Goal: Information Seeking & Learning: Learn about a topic

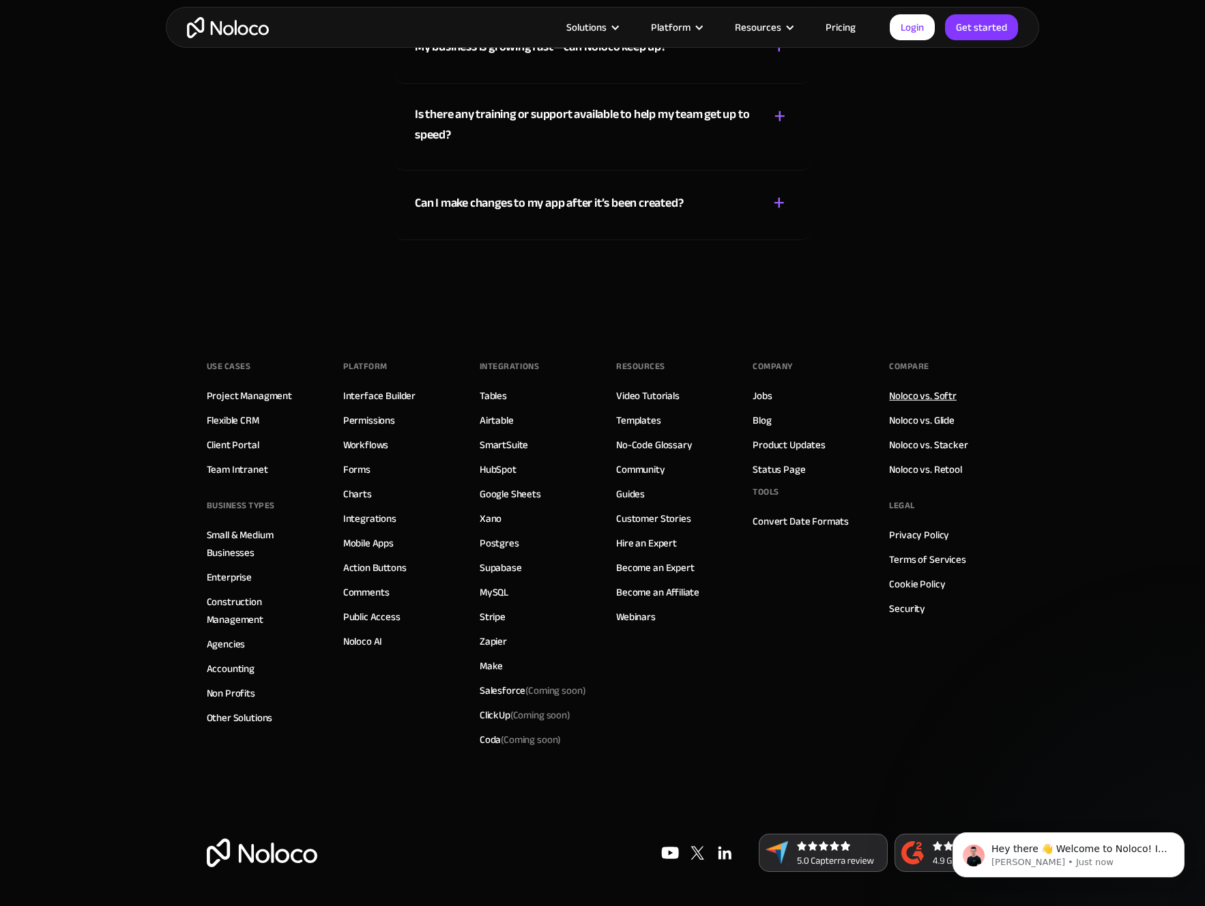
click at [950, 387] on link "Noloco vs. Softr" at bounding box center [923, 396] width 68 height 18
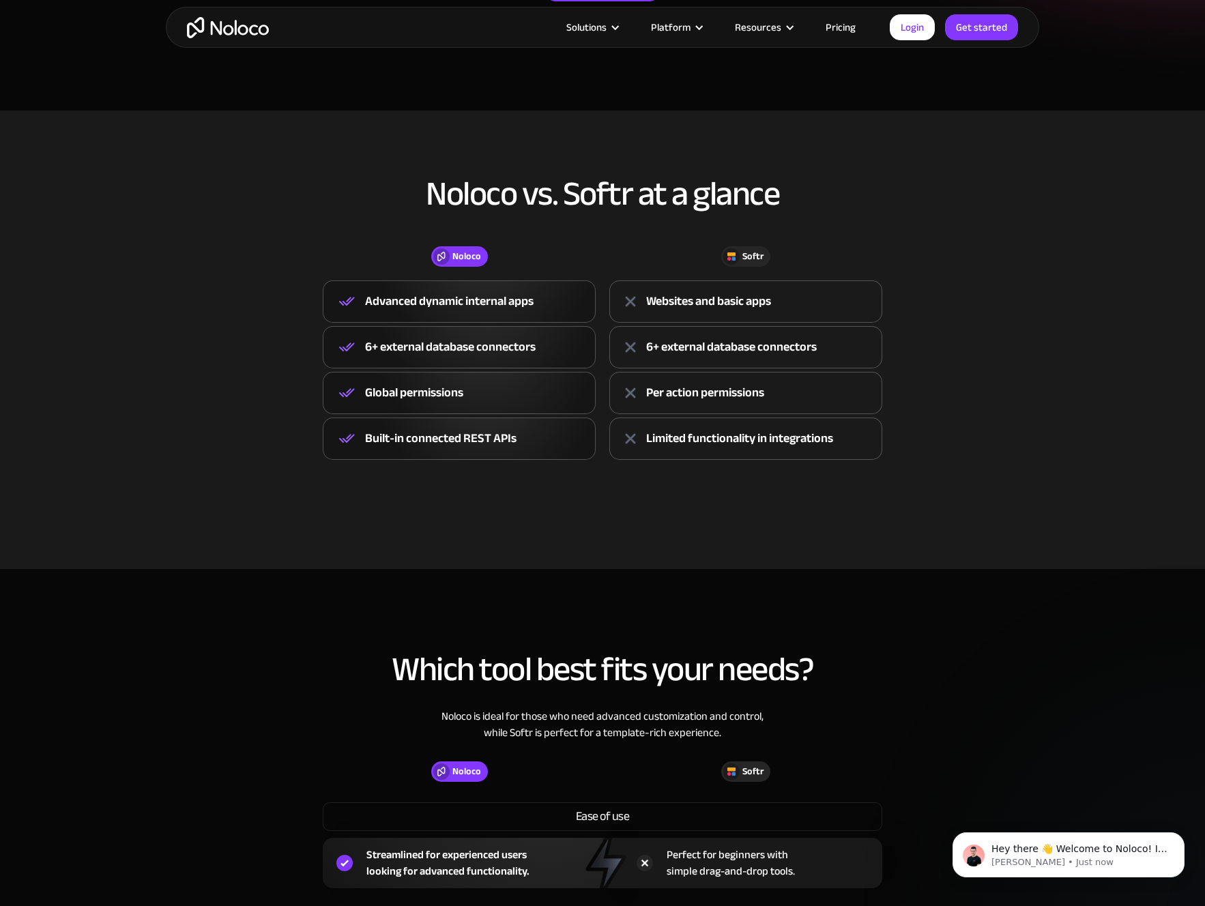
click at [382, 348] on div "6+ external database connectors" at bounding box center [450, 347] width 171 height 20
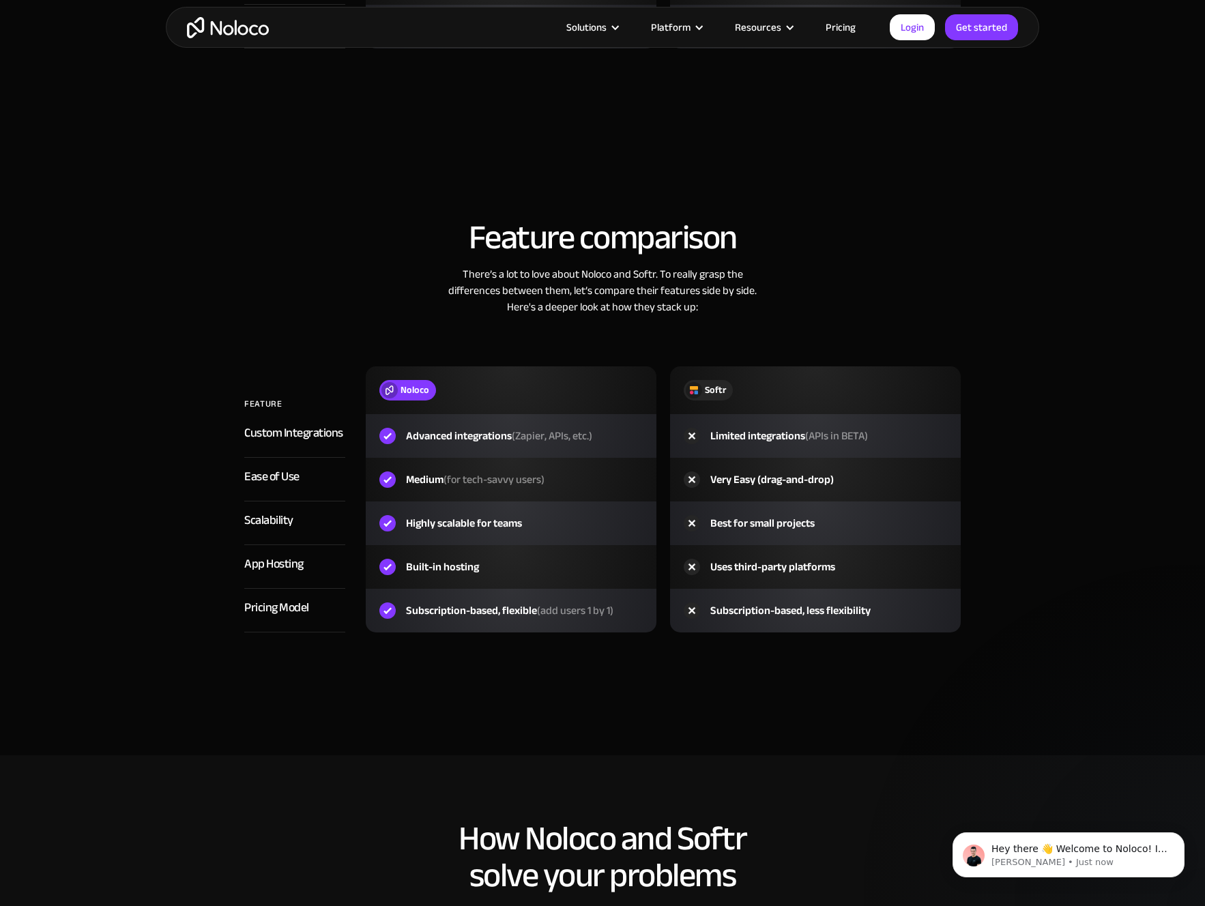
scroll to position [1369, 0]
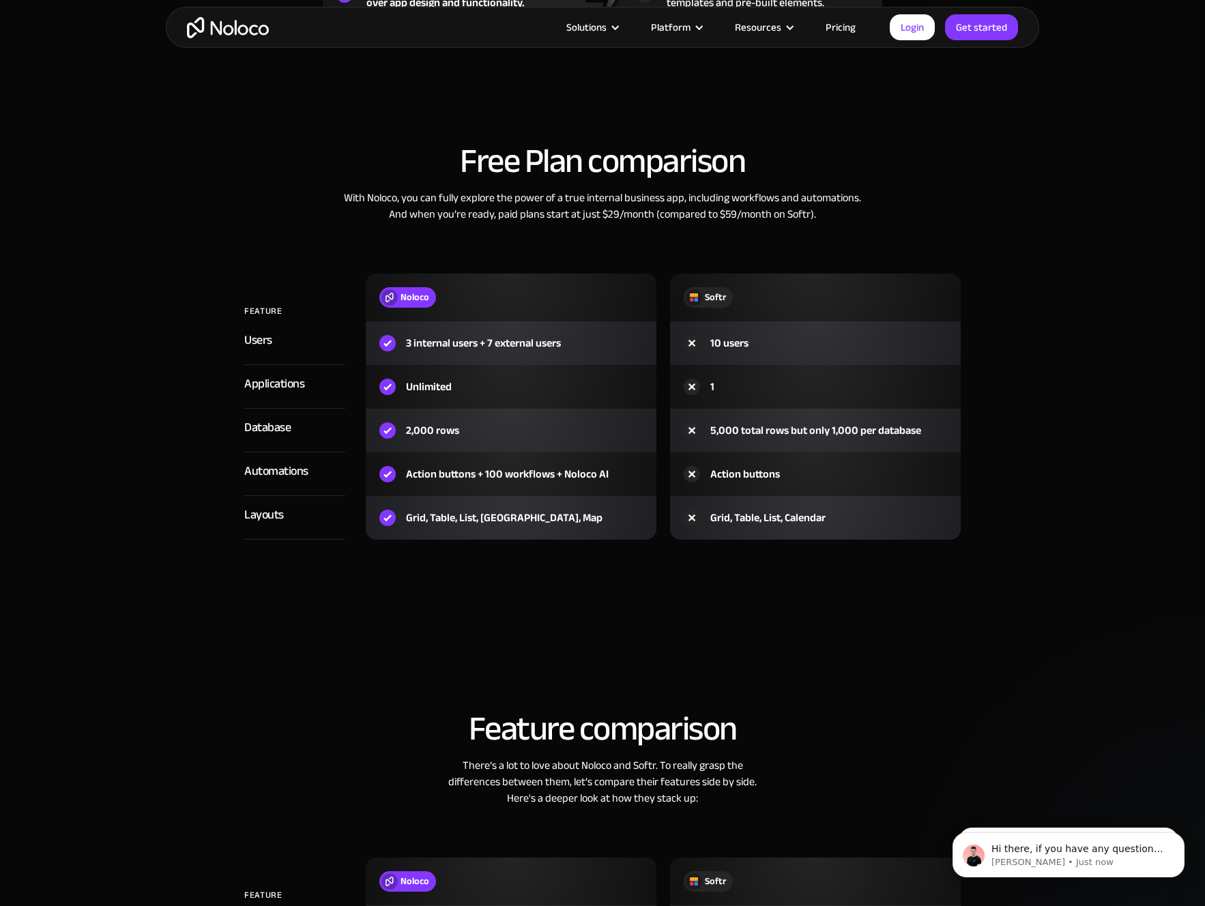
click at [423, 339] on div "3 internal users + 7 external users" at bounding box center [483, 343] width 155 height 16
click at [429, 349] on div "3 internal users + 7 external users" at bounding box center [483, 343] width 155 height 16
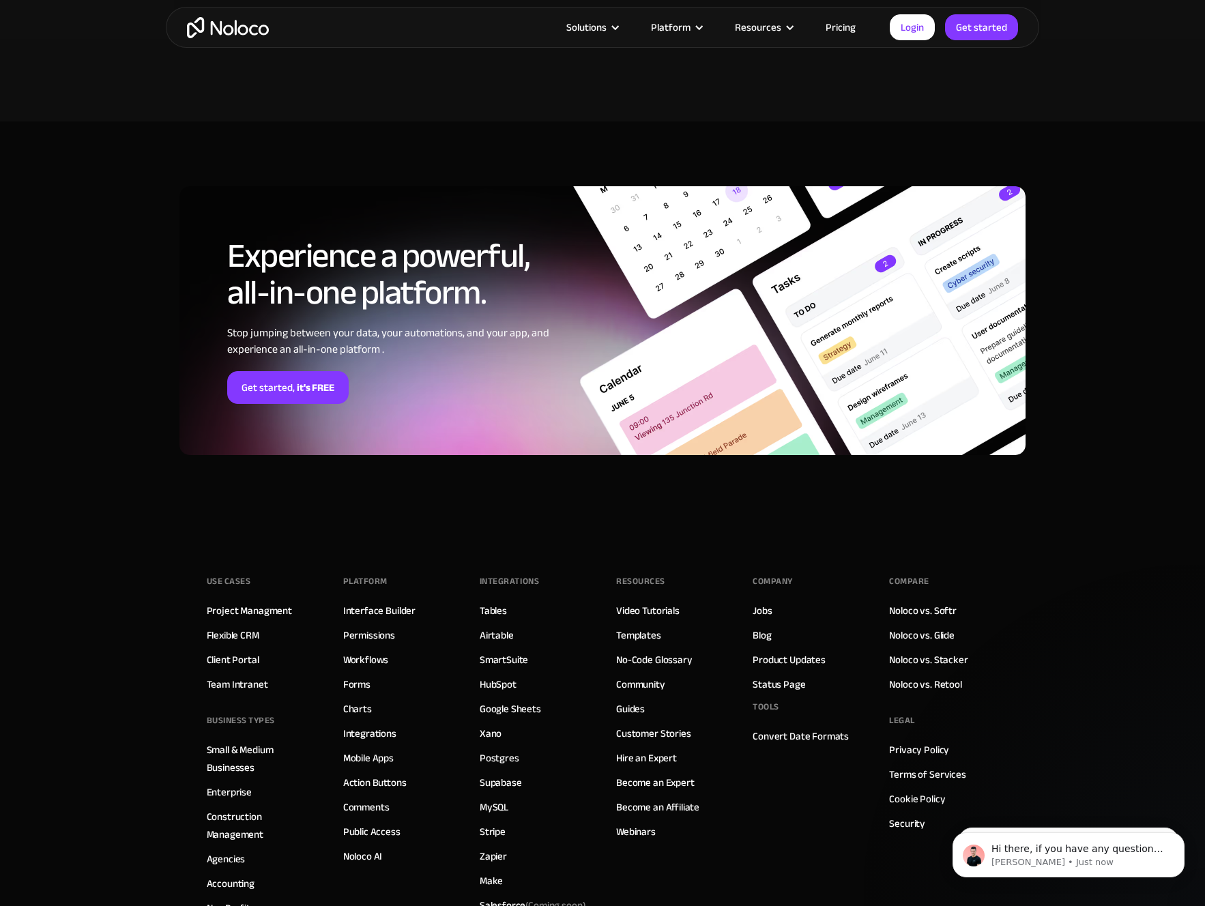
scroll to position [3469, 0]
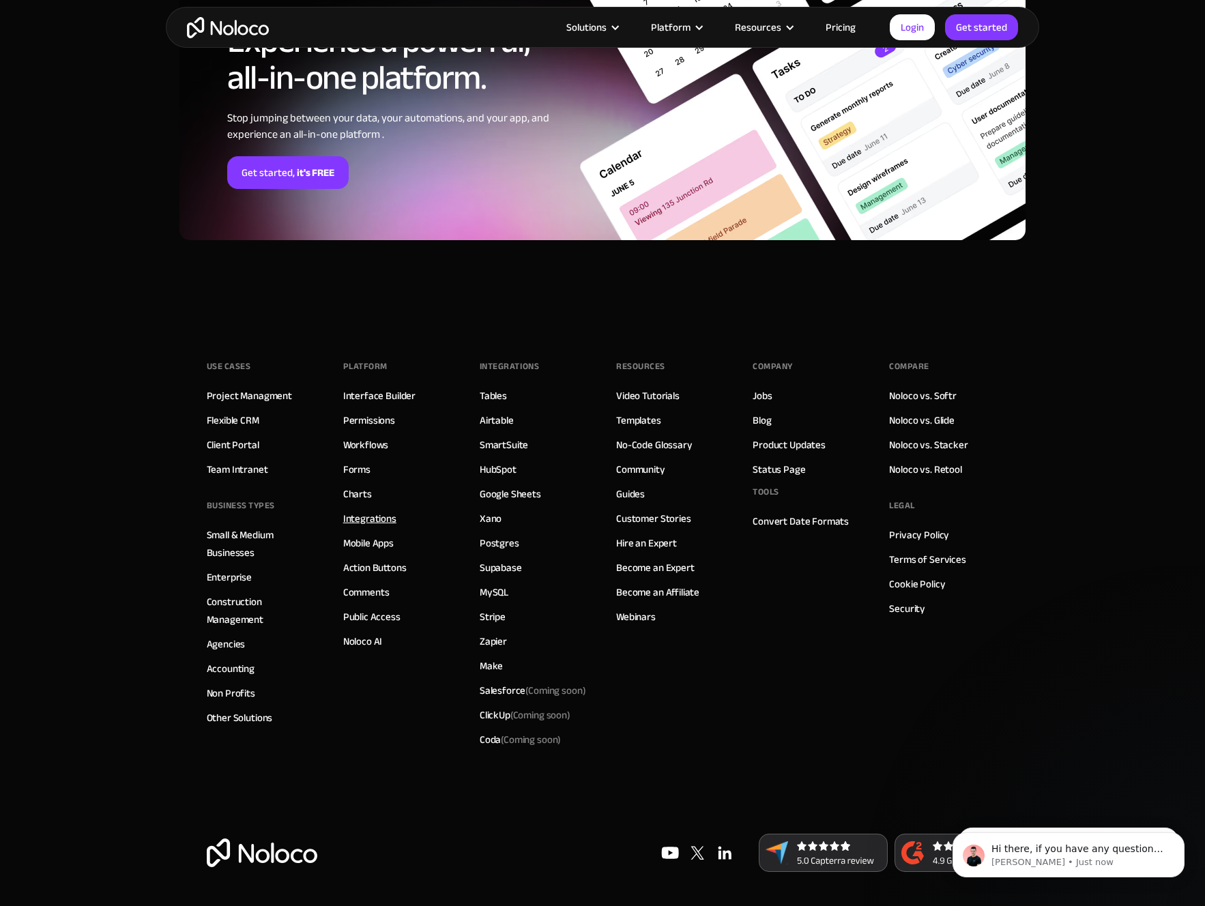
click at [385, 514] on link "Integrations" at bounding box center [369, 519] width 53 height 18
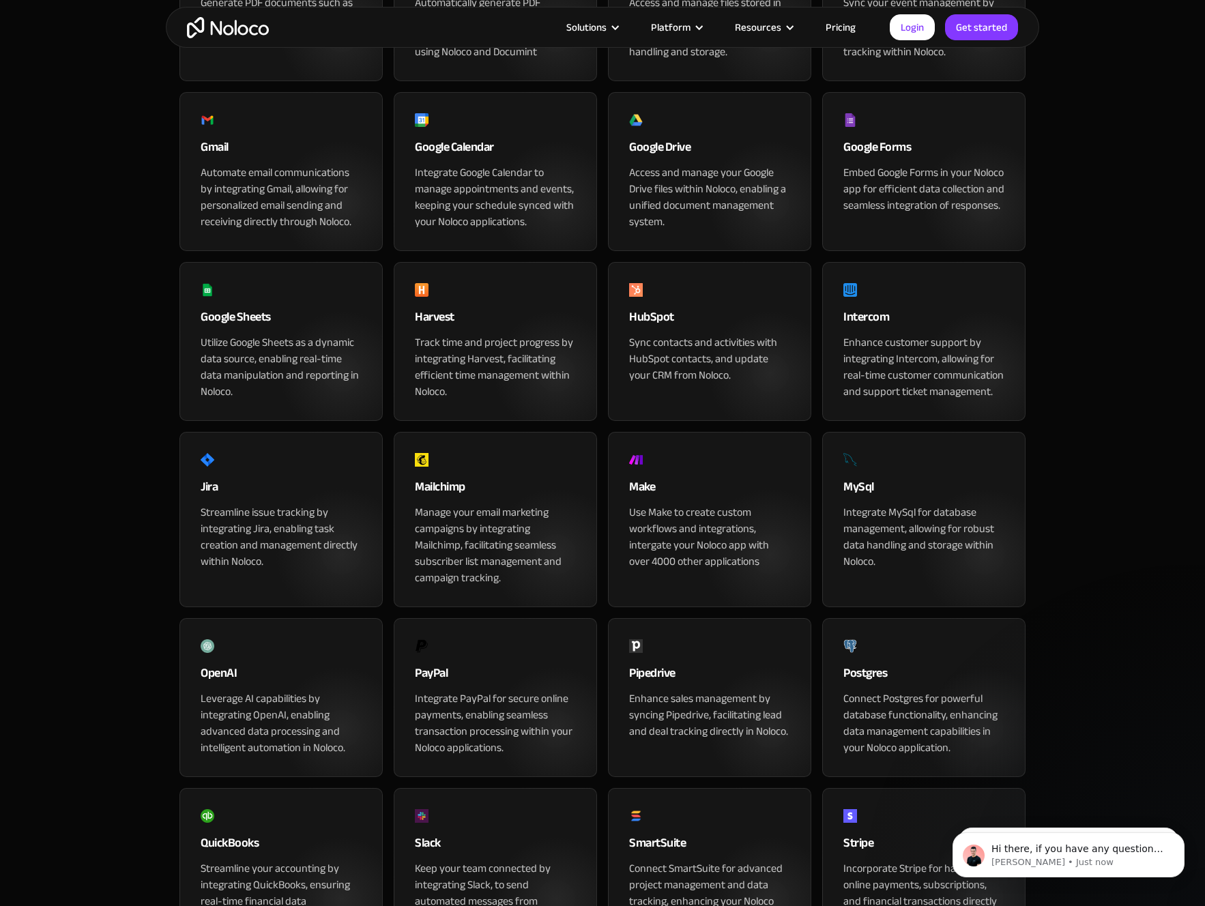
scroll to position [359, 0]
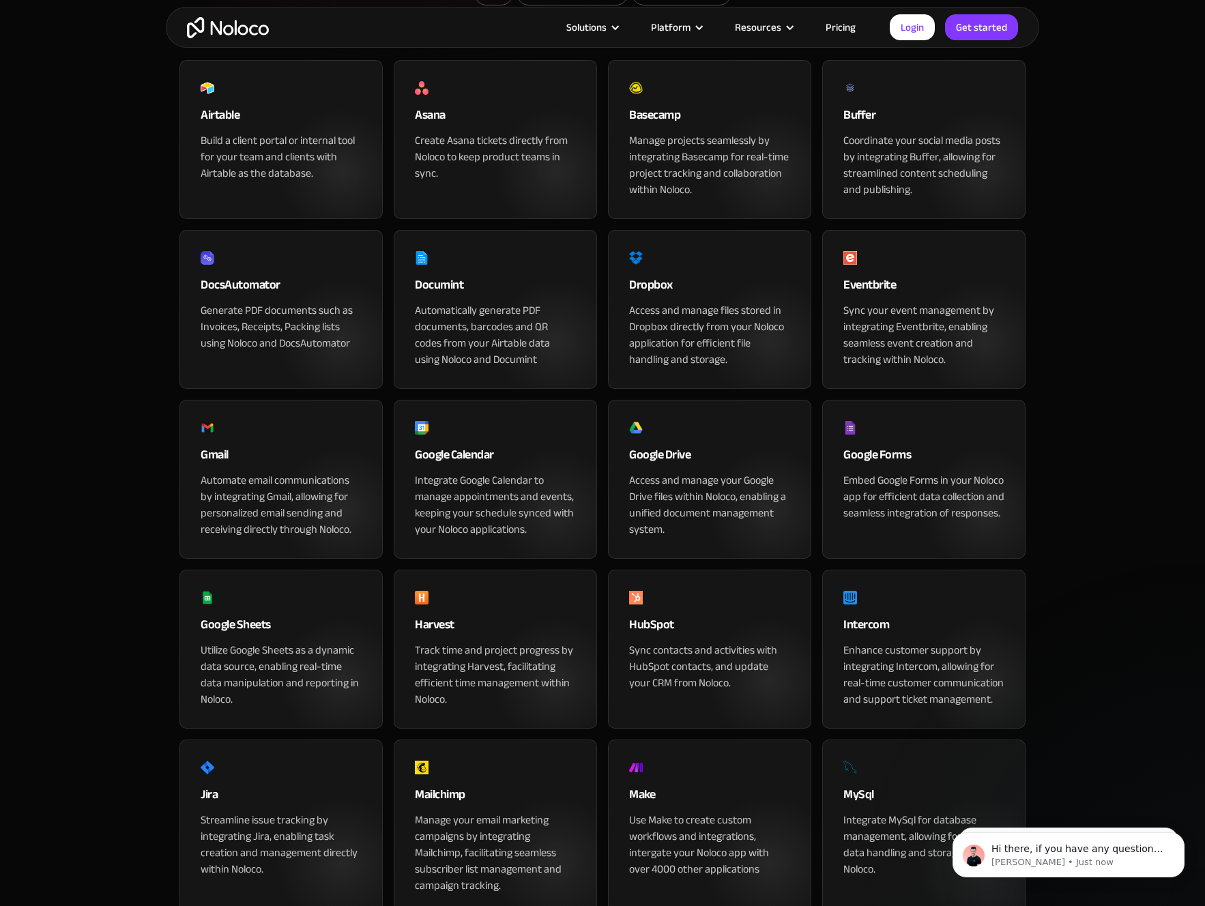
click at [273, 642] on div "Google Sheets" at bounding box center [281, 628] width 161 height 27
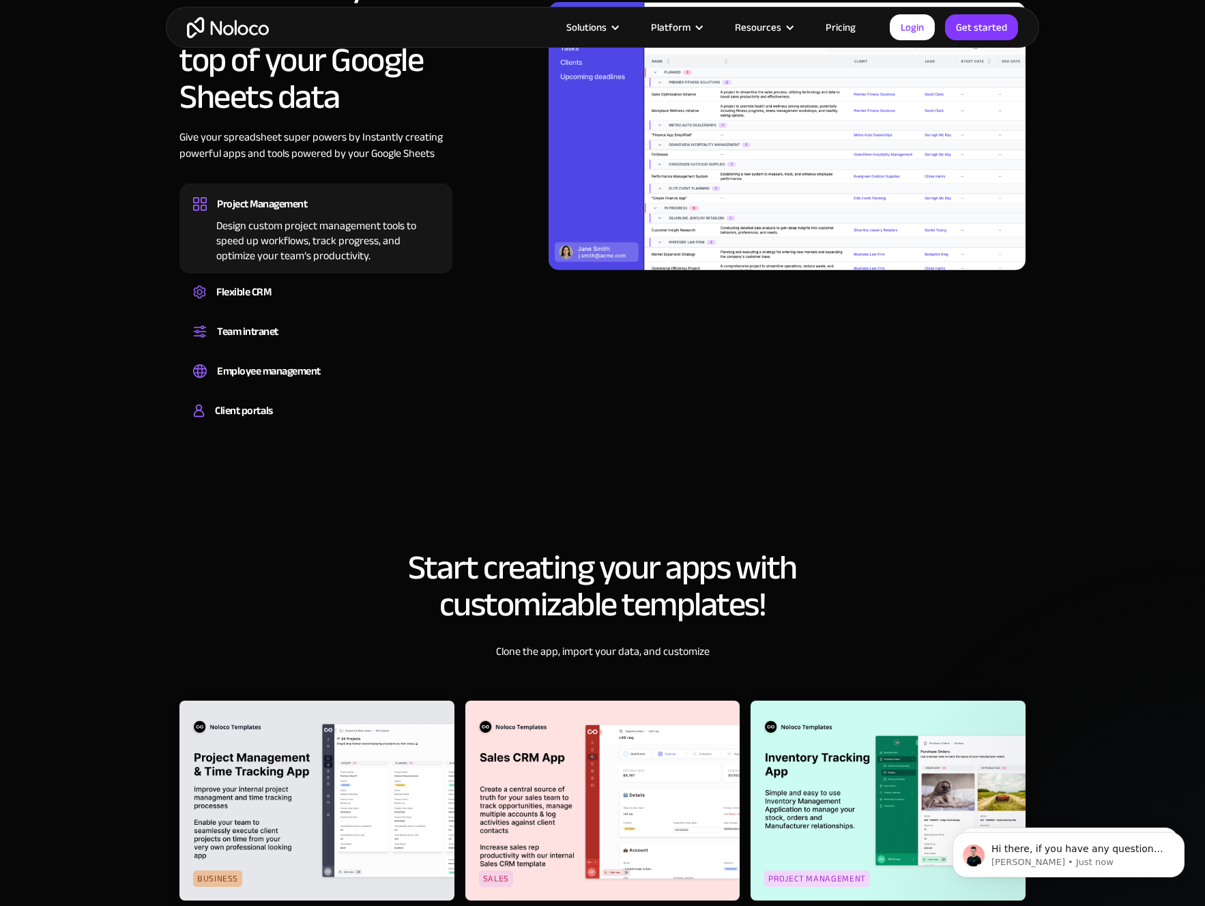
scroll to position [1019, 0]
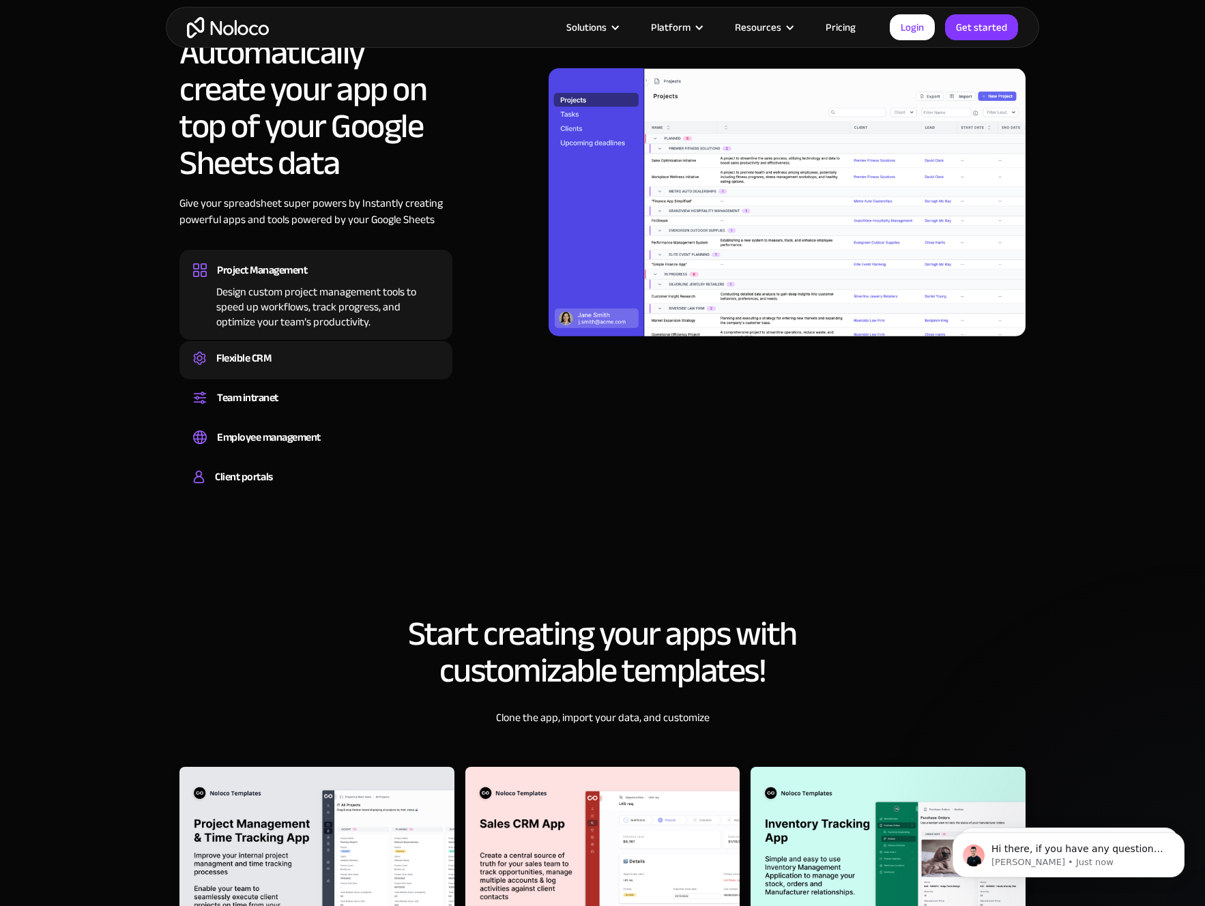
click at [247, 364] on div "Flexible CRM" at bounding box center [243, 358] width 55 height 20
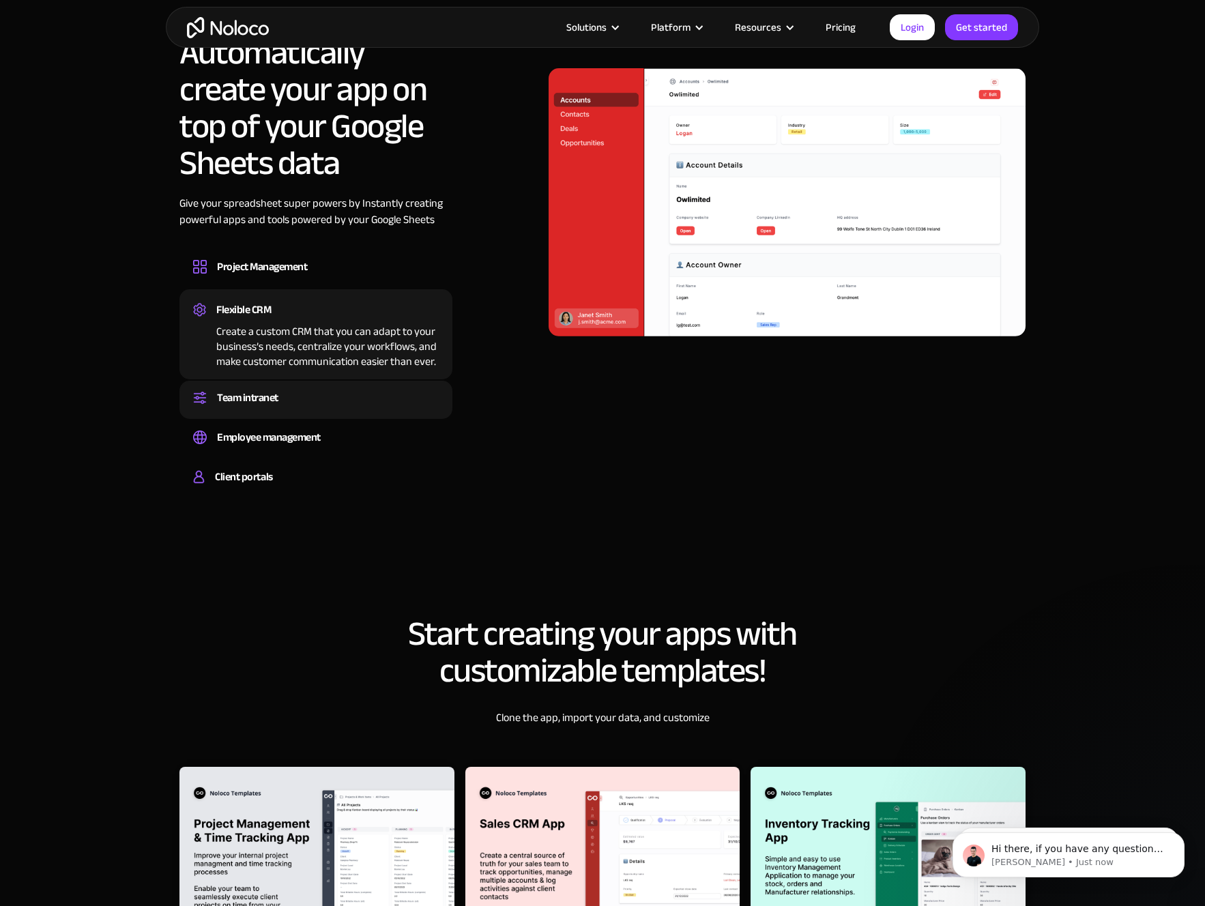
click at [267, 393] on div "Team intranet" at bounding box center [247, 398] width 61 height 20
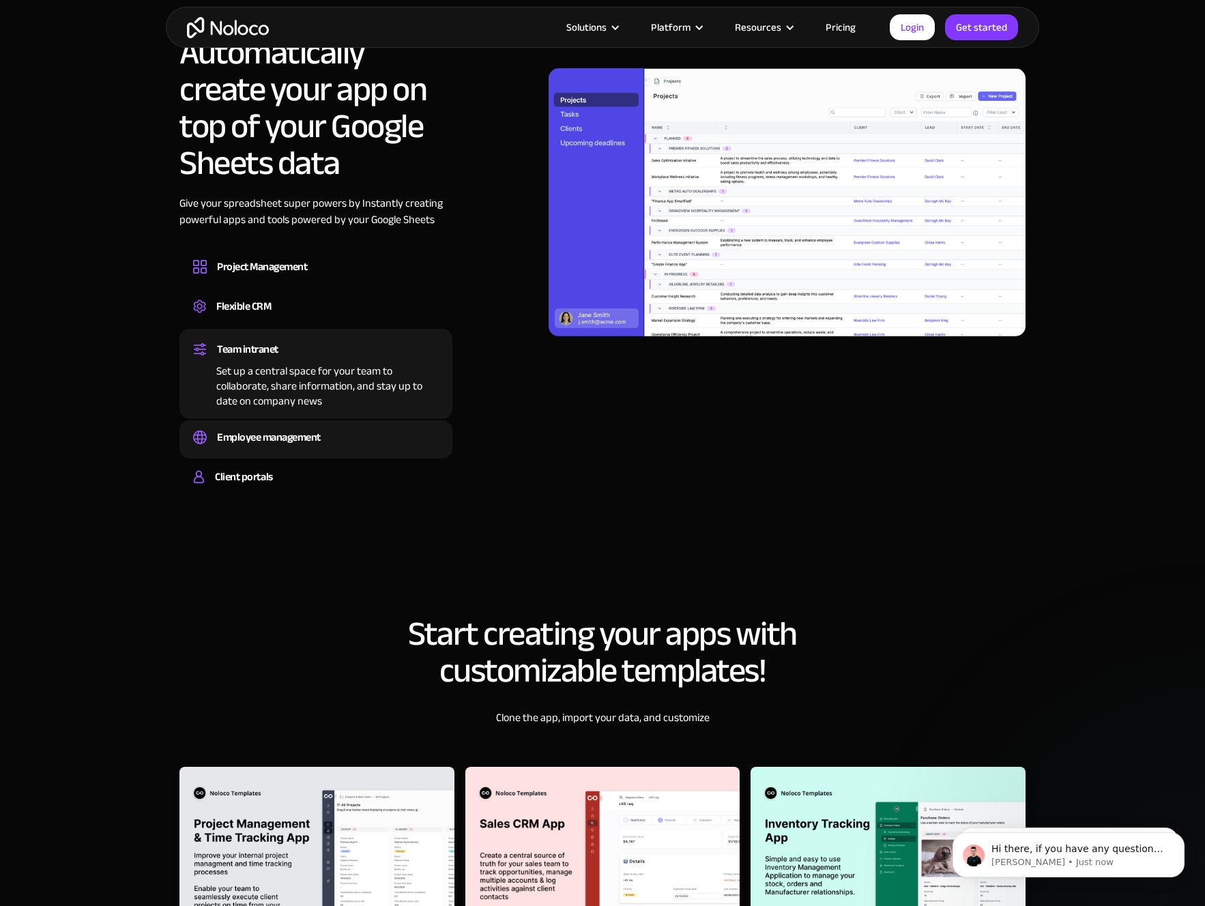
click at [272, 430] on div "Employee management" at bounding box center [269, 437] width 104 height 20
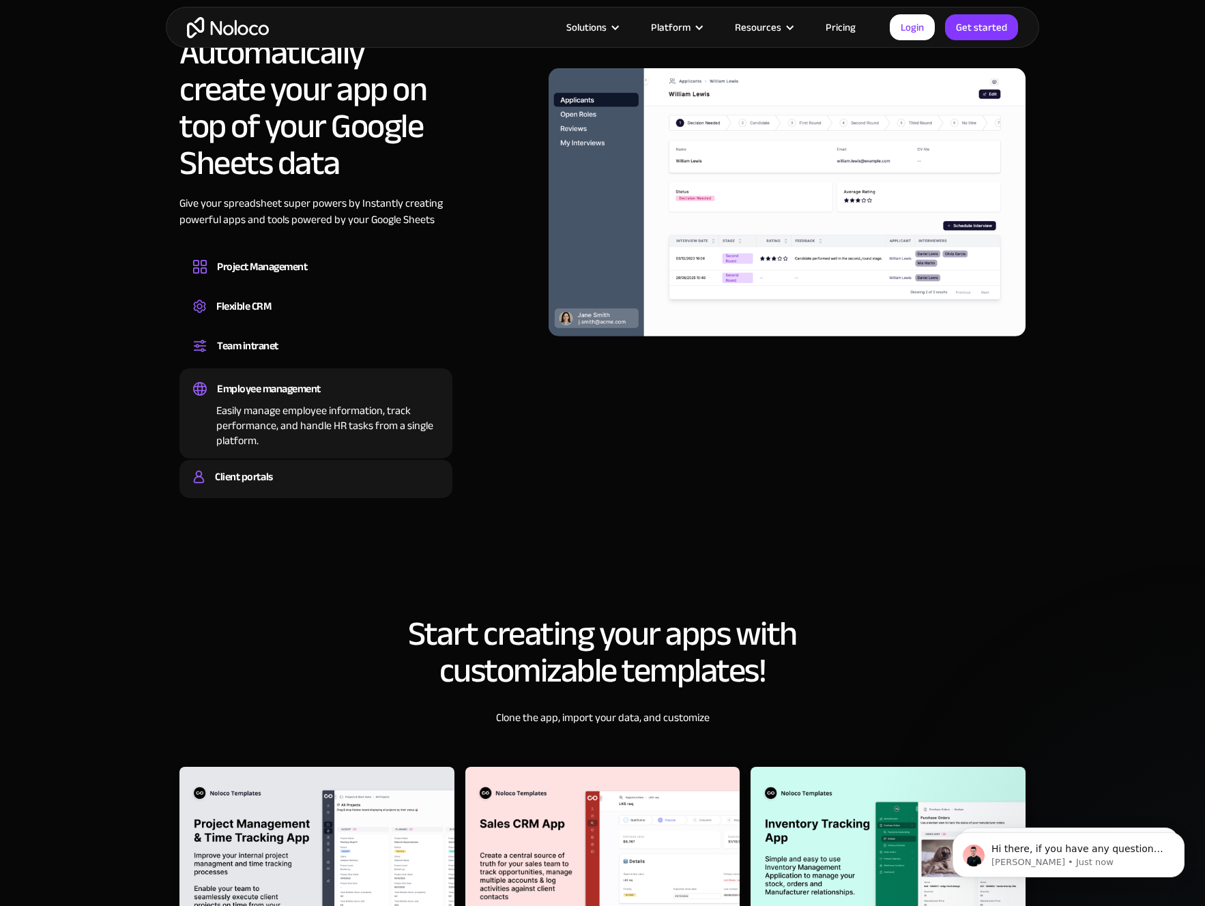
click at [264, 461] on div "Client portals Build a secure, fully-branded, and personalized client portal th…" at bounding box center [315, 479] width 273 height 38
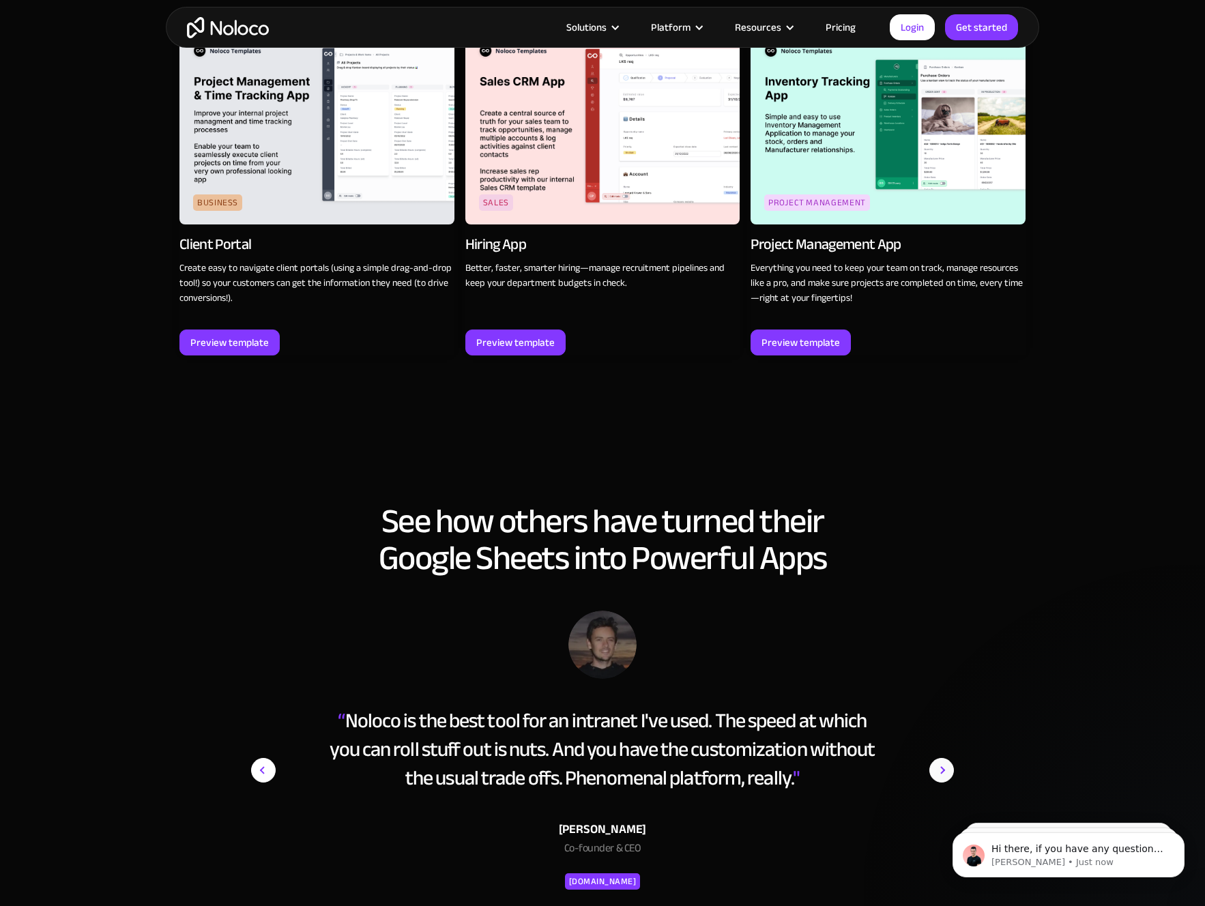
scroll to position [3523, 0]
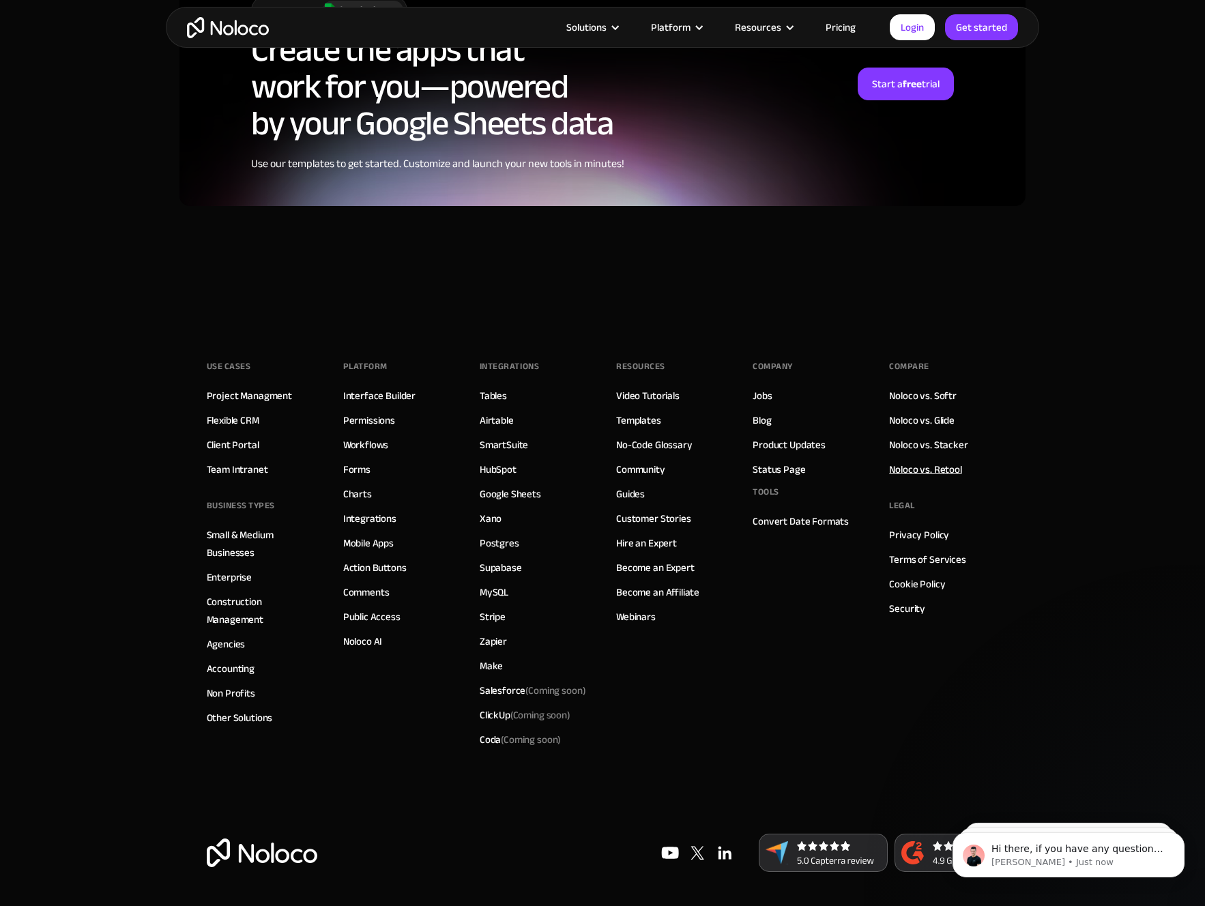
click at [925, 466] on link "Noloco vs. Retool" at bounding box center [925, 470] width 72 height 18
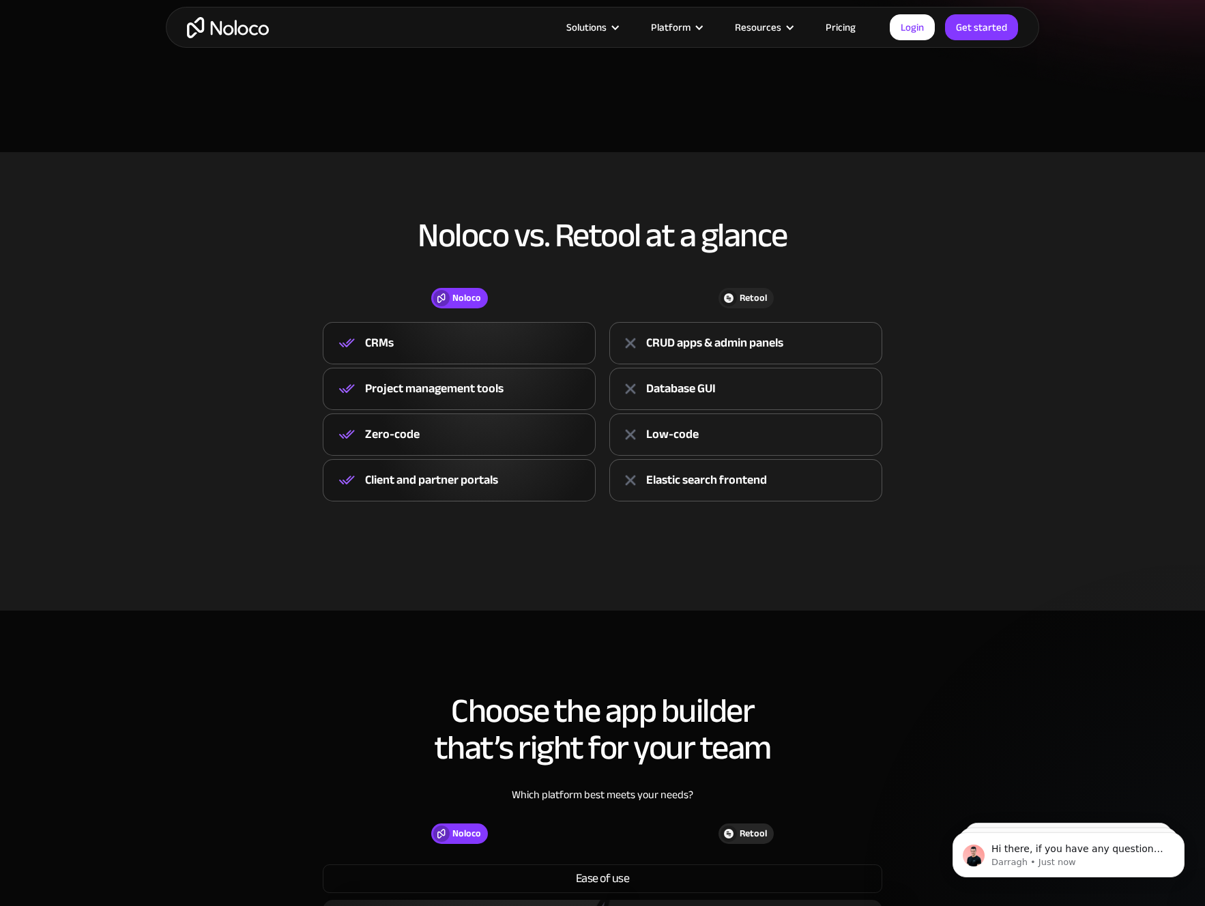
click at [476, 390] on div "Project management tools" at bounding box center [434, 389] width 138 height 20
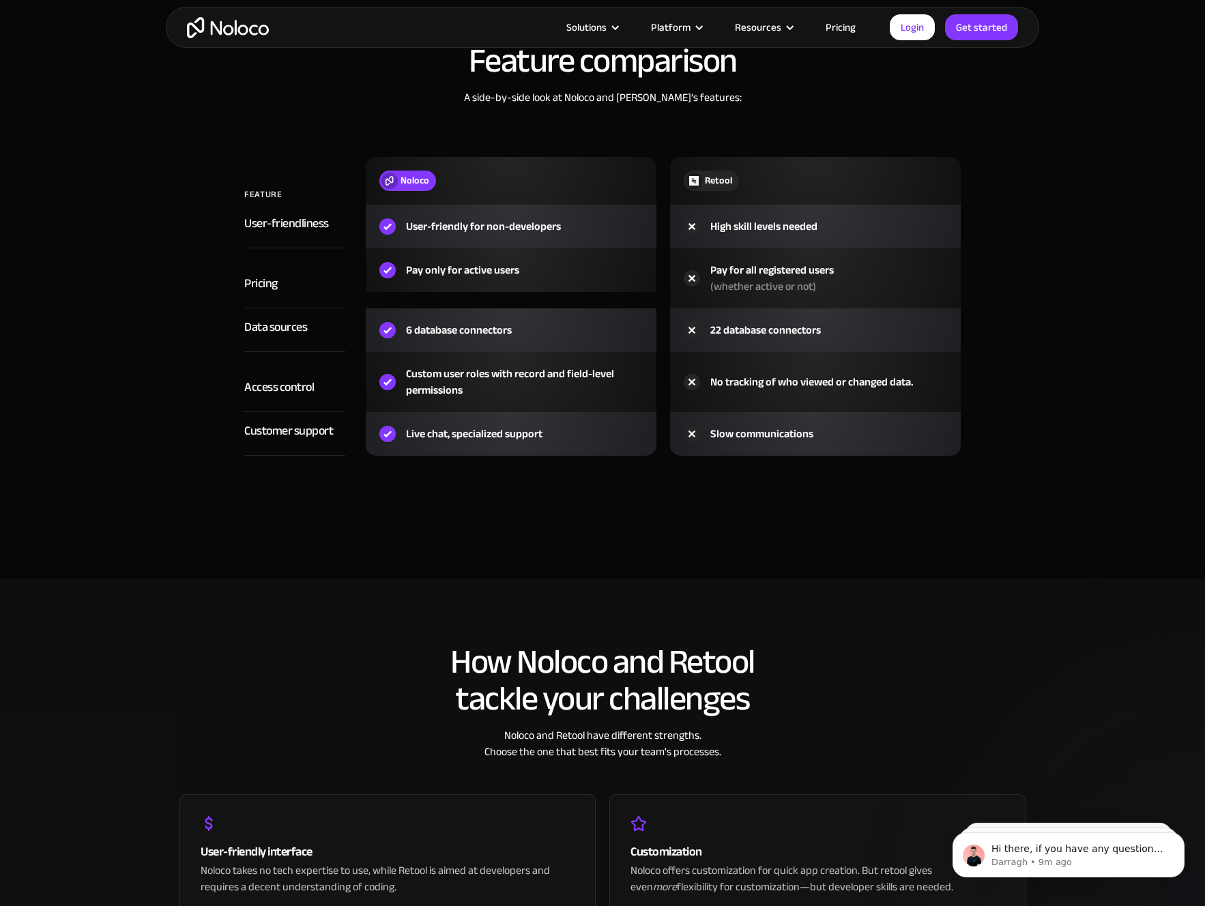
scroll to position [1613, 0]
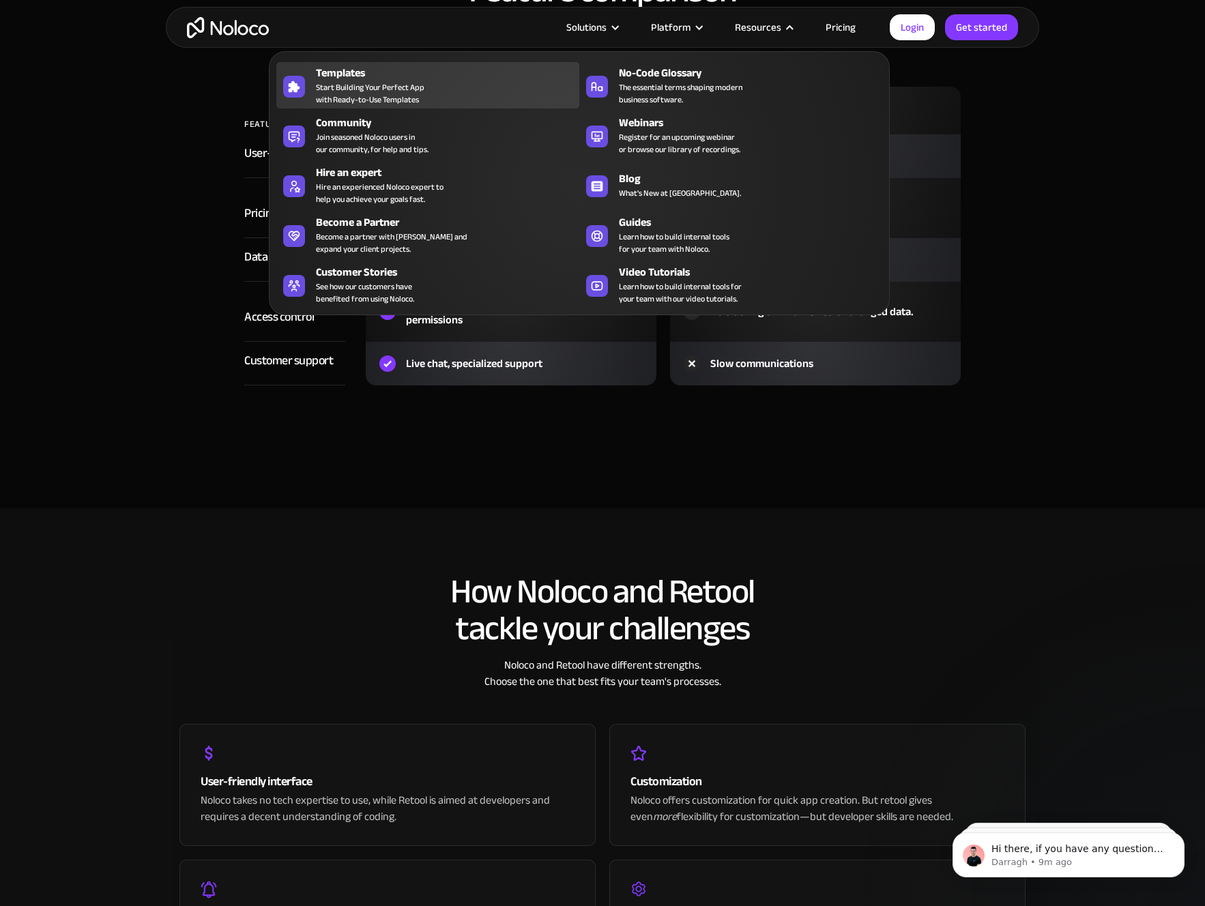
click at [447, 81] on div "Templates Start Building Your Perfect App with Ready-to-Use Templates" at bounding box center [444, 85] width 257 height 41
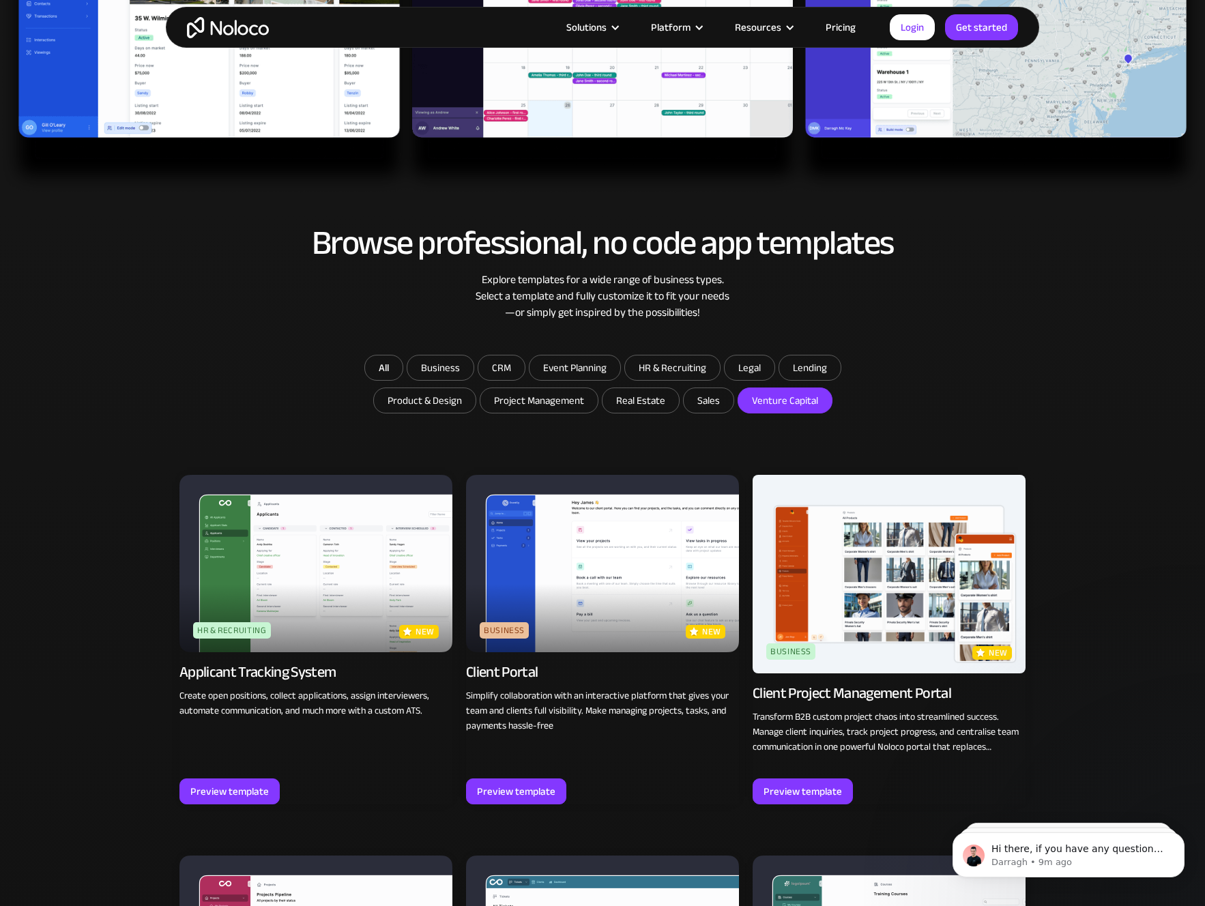
click at [808, 397] on input "Venture Capital" at bounding box center [784, 400] width 93 height 25
checkbox input "true"
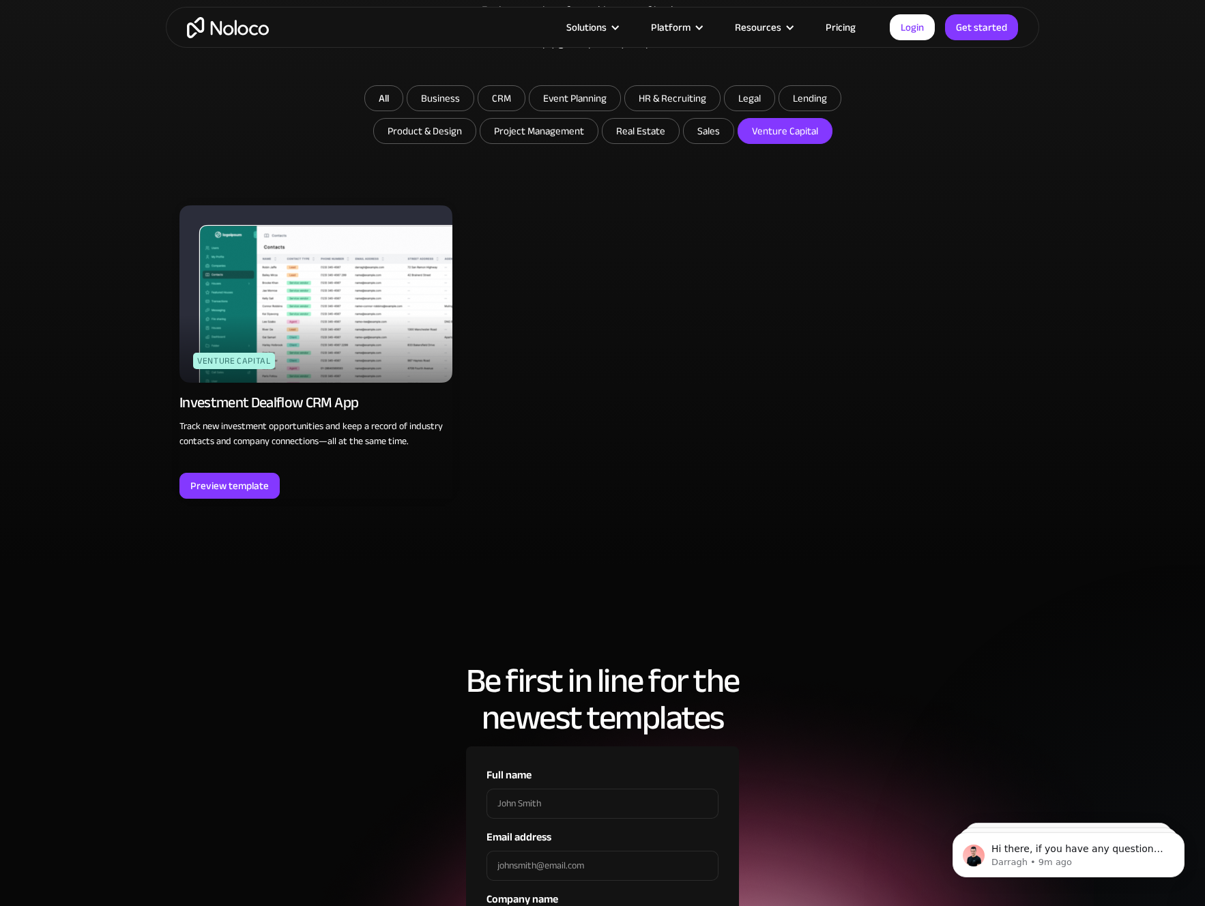
scroll to position [1081, 0]
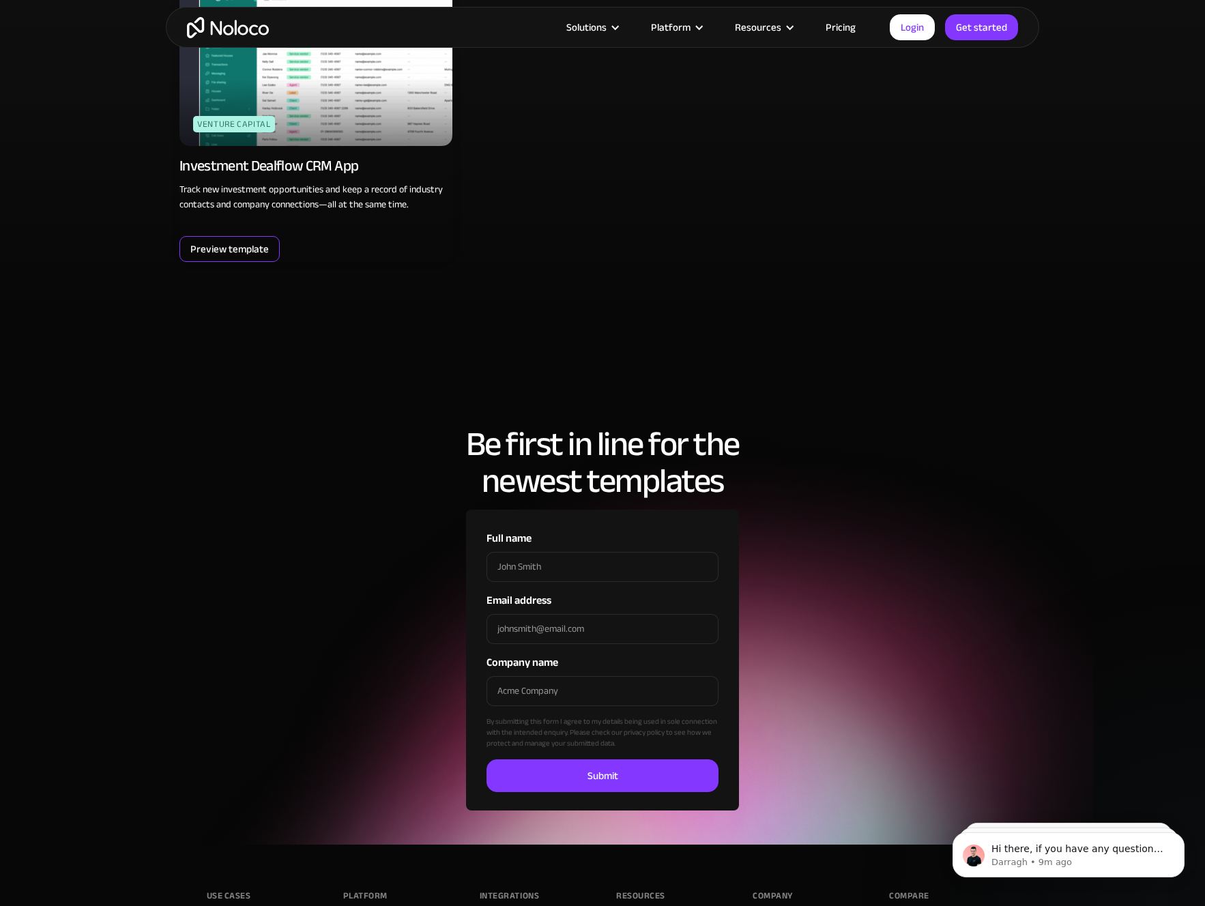
click at [239, 252] on div "Preview template" at bounding box center [229, 249] width 78 height 18
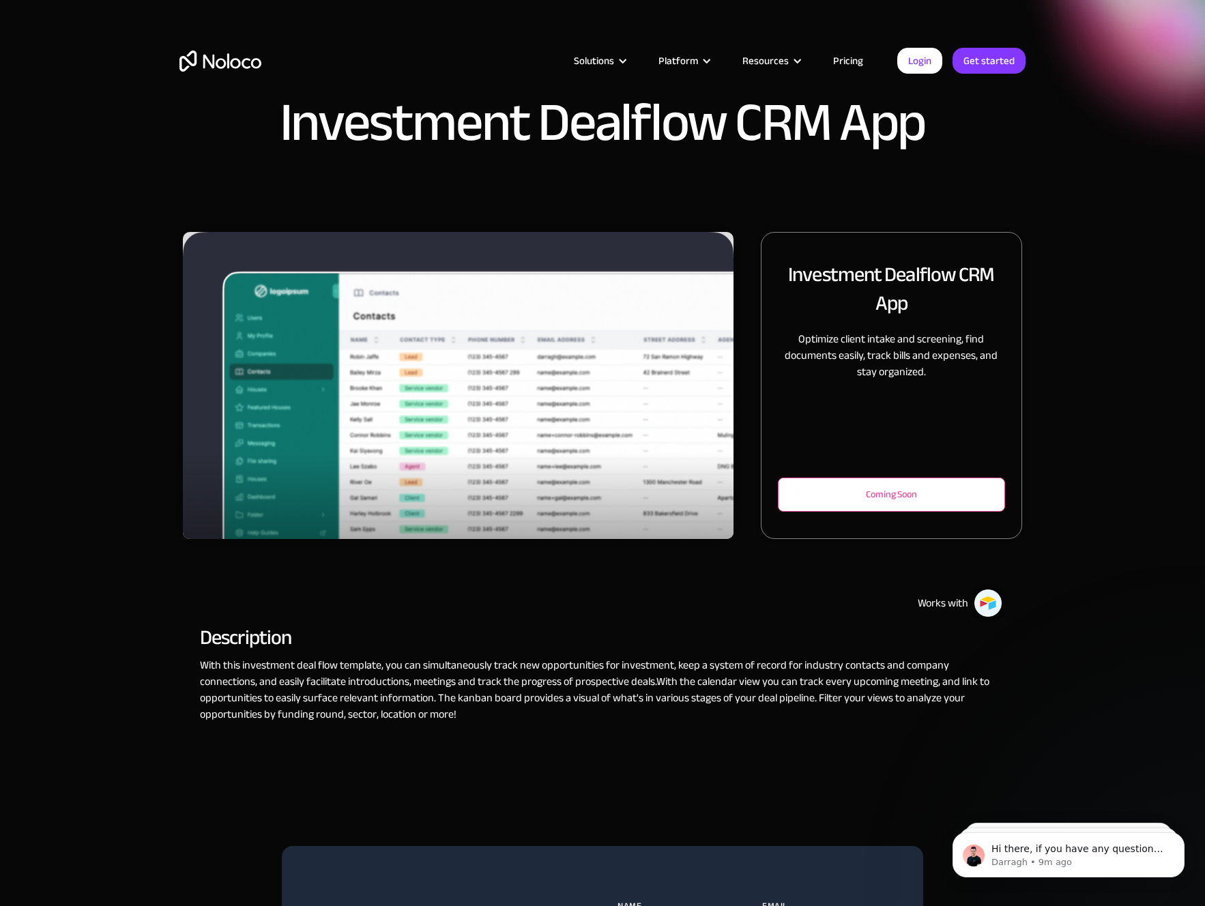
click at [870, 486] on div "Coming Soon" at bounding box center [891, 494] width 182 height 16
click at [615, 368] on img "1 of 3" at bounding box center [458, 410] width 551 height 357
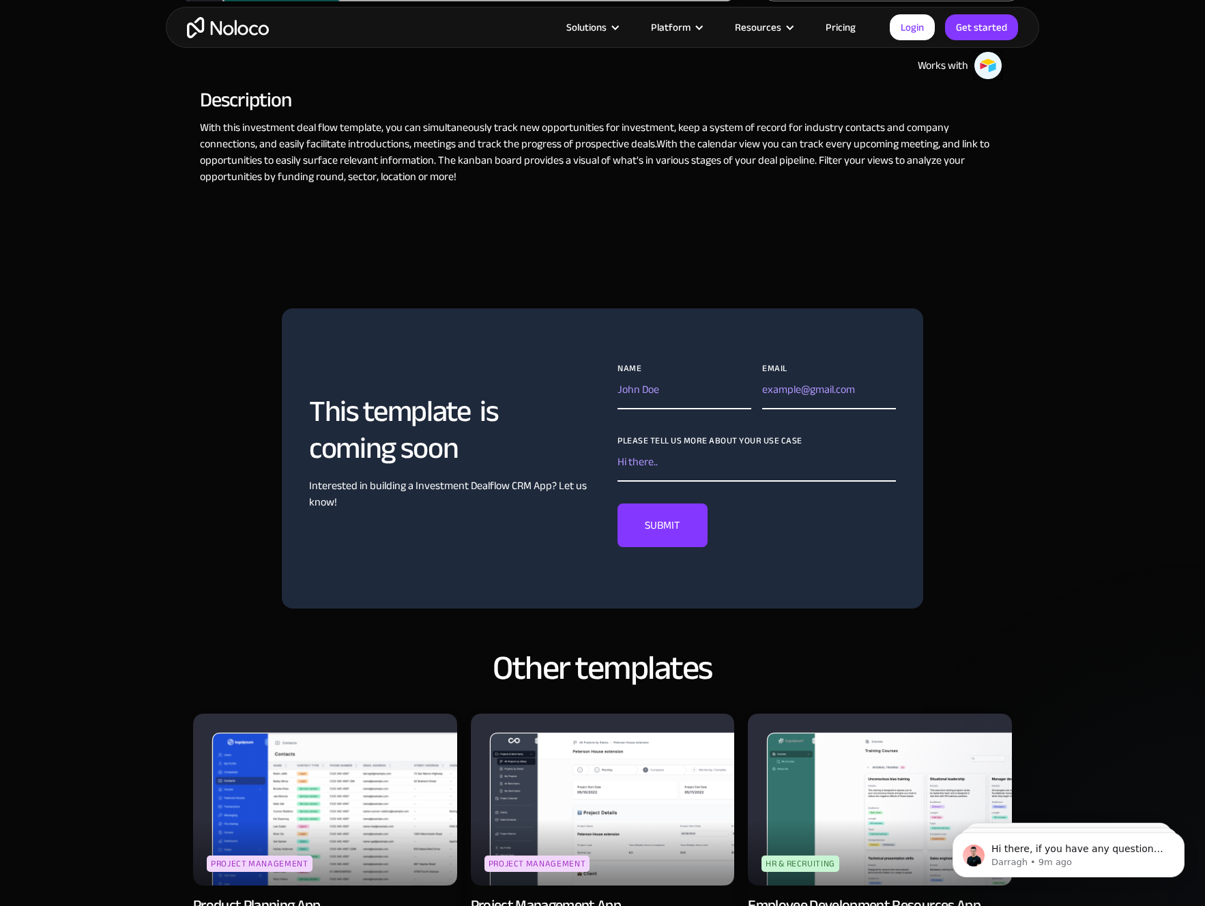
scroll to position [60, 0]
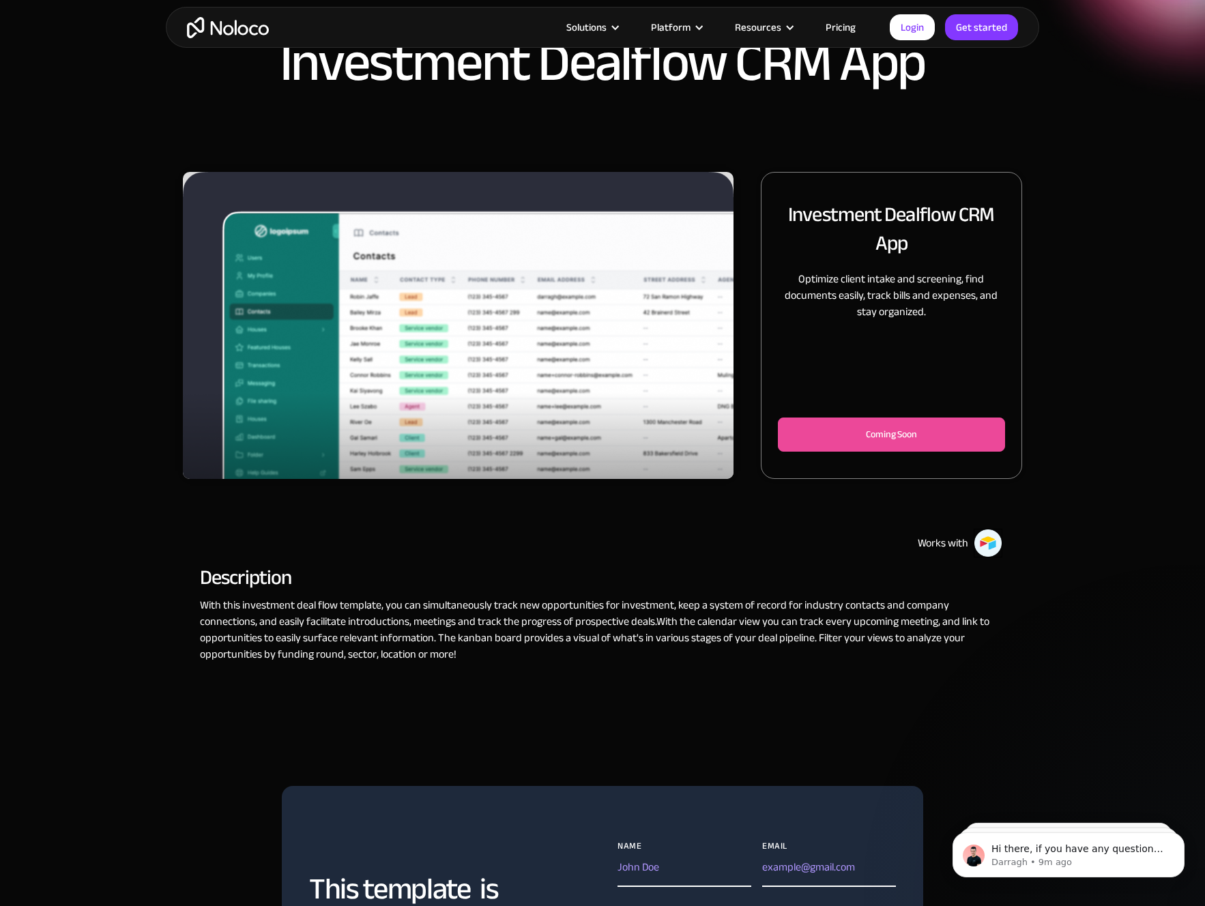
click at [510, 401] on img "1 of 3" at bounding box center [458, 350] width 551 height 357
